Goal: Information Seeking & Learning: Understand process/instructions

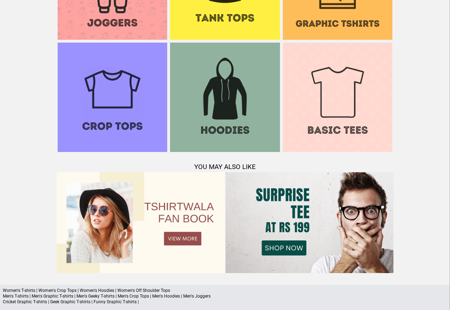
scroll to position [626, 0]
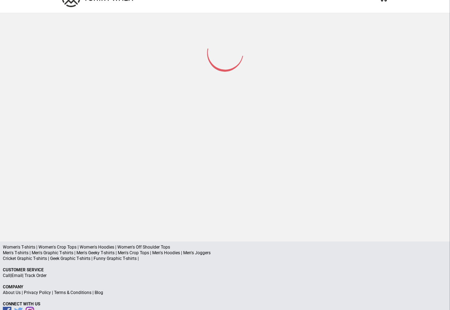
scroll to position [34, 0]
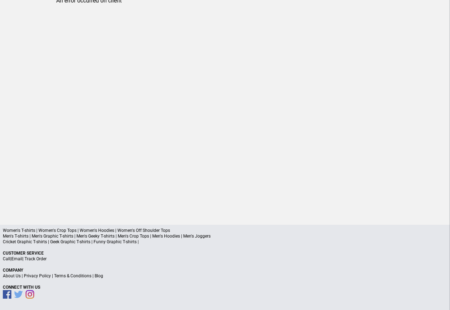
click at [115, 277] on p "About Us | Privacy Policy | Terms & Conditions | Blog" at bounding box center [225, 276] width 444 height 6
click at [70, 275] on link "Terms & Conditions" at bounding box center [72, 276] width 37 height 5
